Goal: Download file/media

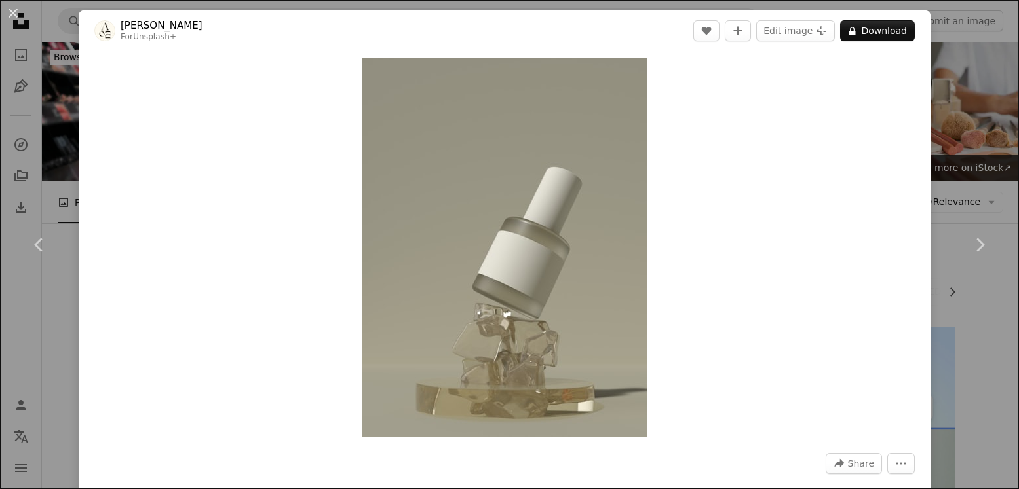
scroll to position [2312, 0]
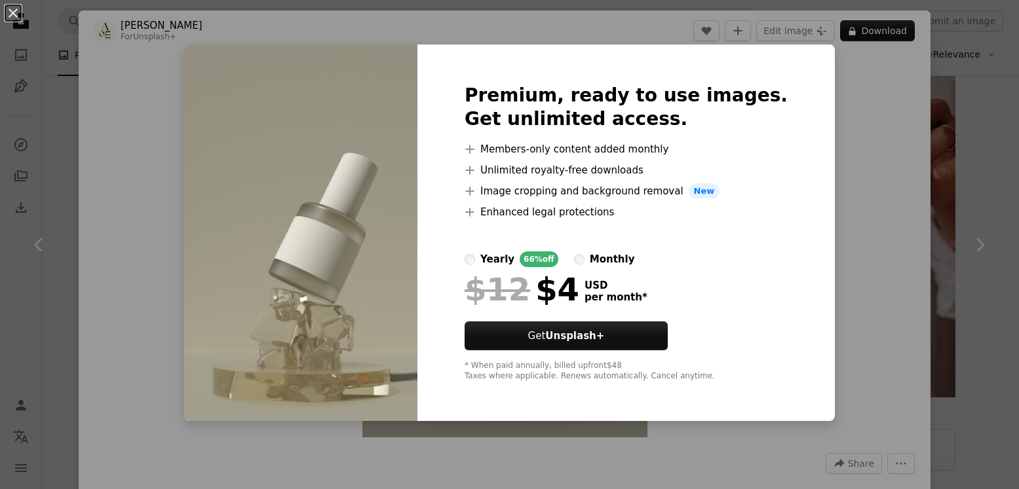
click at [928, 89] on div "An X shape Premium, ready to use images. Get unlimited access. A plus sign Memb…" at bounding box center [509, 244] width 1019 height 489
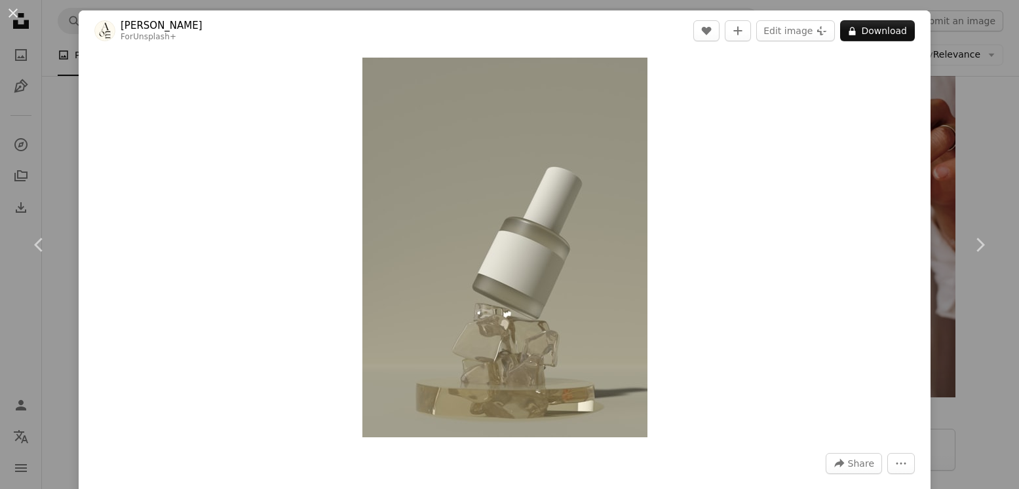
click at [973, 76] on div "An X shape Chevron left Chevron right [PERSON_NAME] For Unsplash+ A heart A plu…" at bounding box center [509, 244] width 1019 height 489
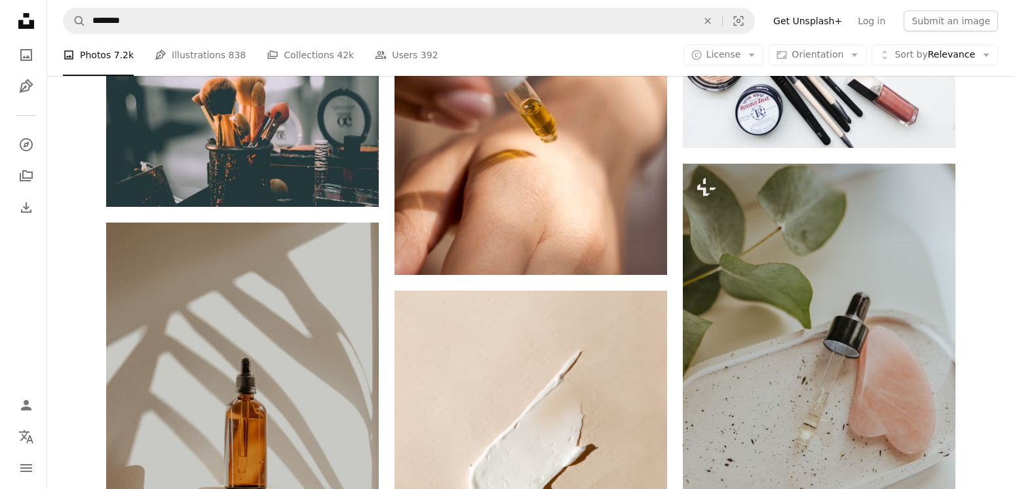
scroll to position [1086, 0]
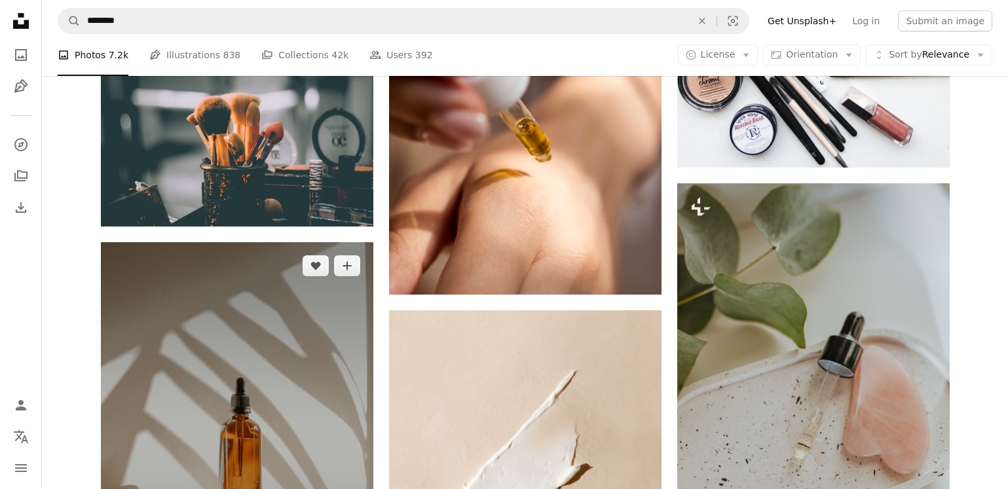
click at [263, 288] on img at bounding box center [237, 446] width 273 height 409
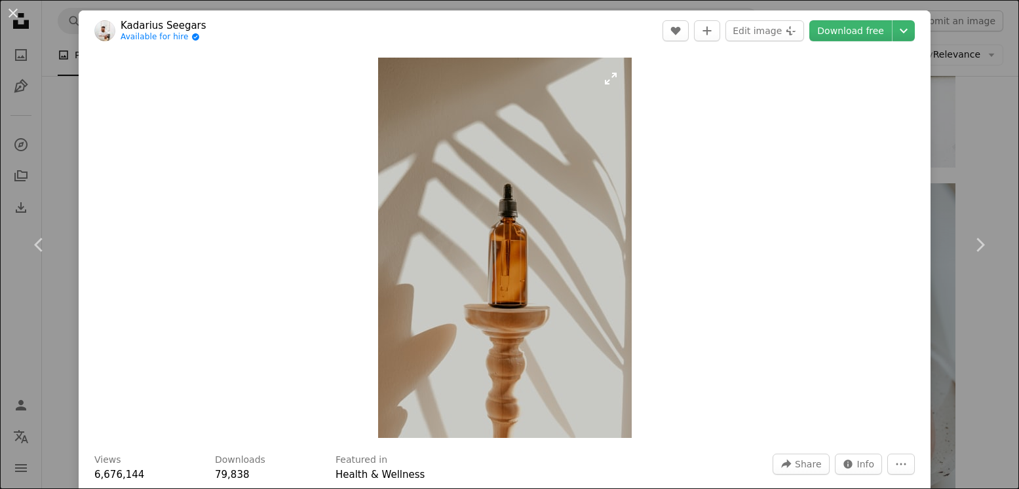
click at [611, 82] on img "Zoom in on this image" at bounding box center [505, 248] width 254 height 381
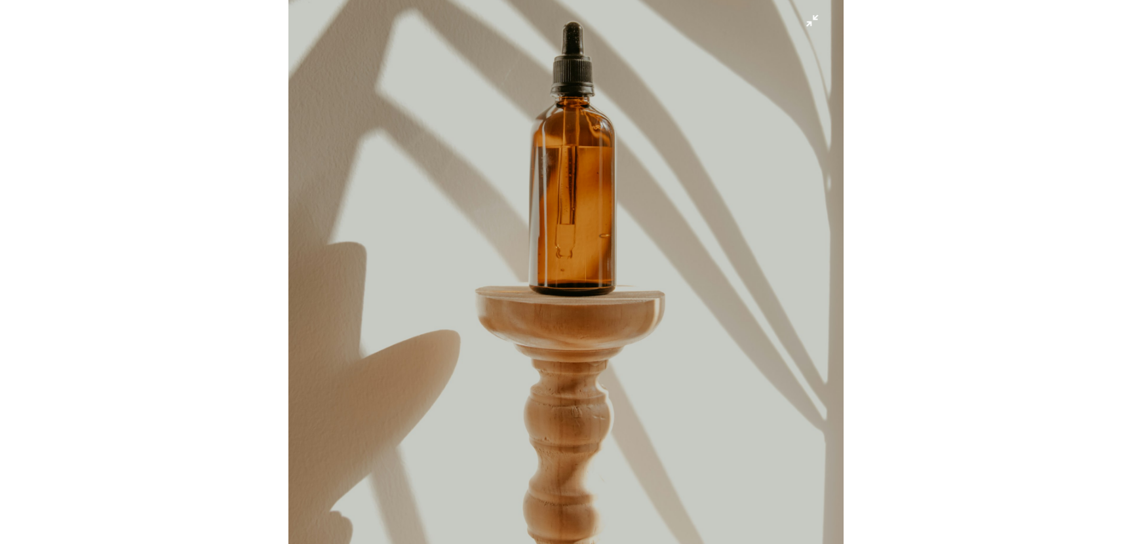
scroll to position [505, 0]
